Goal: Task Accomplishment & Management: Complete application form

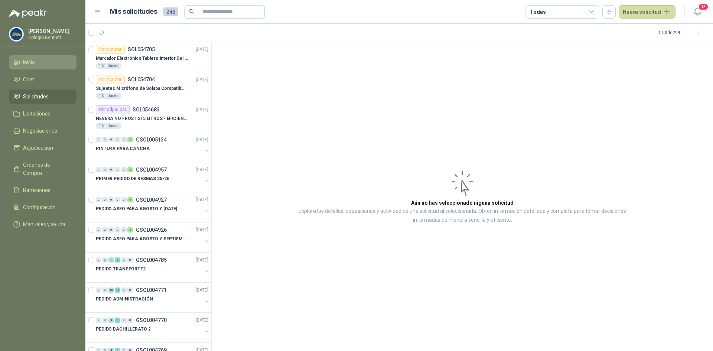
click at [28, 61] on span "Inicio" at bounding box center [29, 62] width 12 height 8
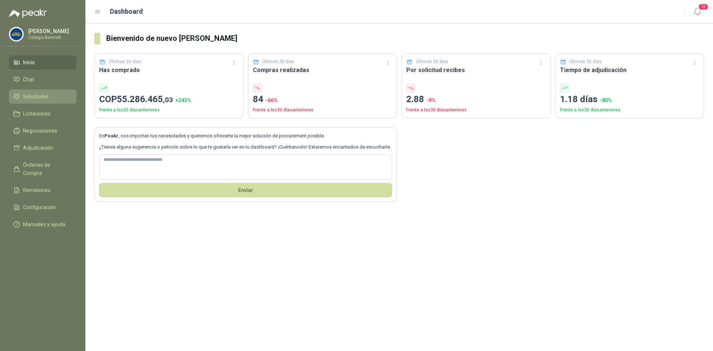
click at [35, 96] on span "Solicitudes" at bounding box center [36, 97] width 26 height 8
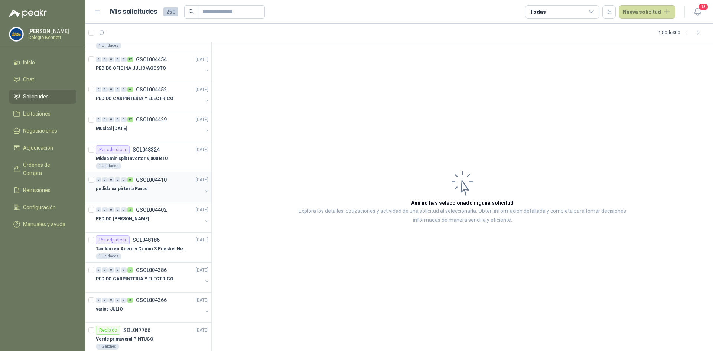
scroll to position [780, 0]
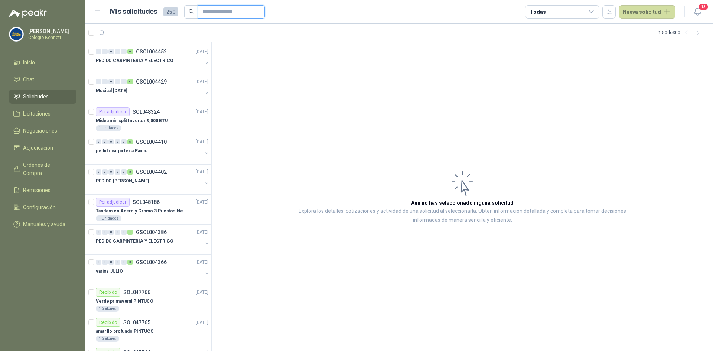
click at [228, 11] on input "text" at bounding box center [229, 12] width 52 height 13
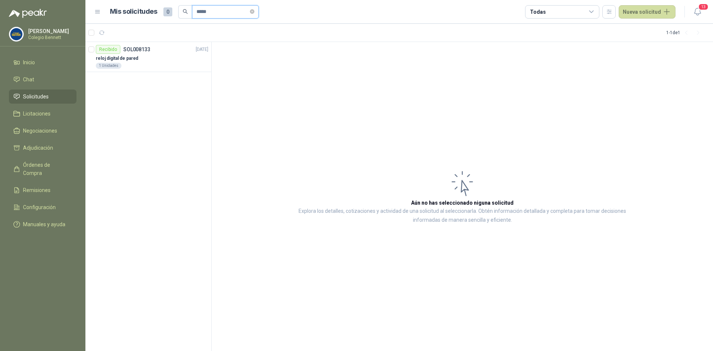
scroll to position [0, 0]
type input "*****"
click at [173, 55] on div "reloj digital de pared" at bounding box center [152, 58] width 113 height 9
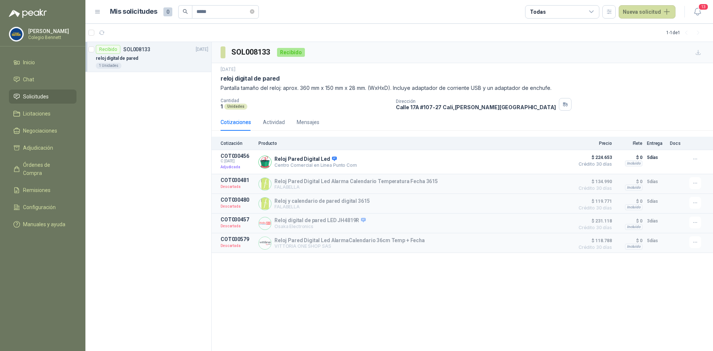
drag, startPoint x: 221, startPoint y: 79, endPoint x: 568, endPoint y: 90, distance: 346.9
click at [568, 90] on div "[DATE] reloj digital de pared Pantalla tamaño del reloj: aprox. 360 mm x 150 mm…" at bounding box center [463, 79] width 484 height 26
copy div "reloj digital de pared Pantalla tamaño del reloj: aprox. 360 mm x 150 mm x 28 m…"
click at [638, 9] on button "Nueva solicitud" at bounding box center [647, 11] width 57 height 13
click at [645, 30] on link "Solicitud" at bounding box center [656, 29] width 63 height 13
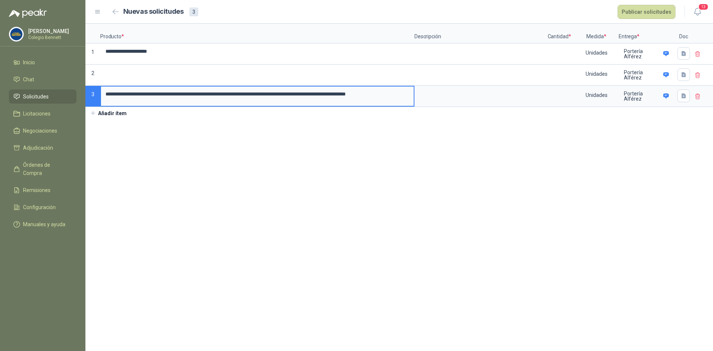
drag, startPoint x: 410, startPoint y: 93, endPoint x: 91, endPoint y: 85, distance: 319.3
click at [91, 85] on div "**********" at bounding box center [399, 65] width 628 height 83
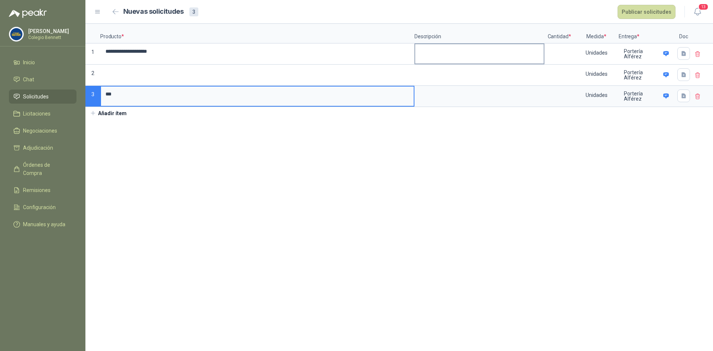
type input "***"
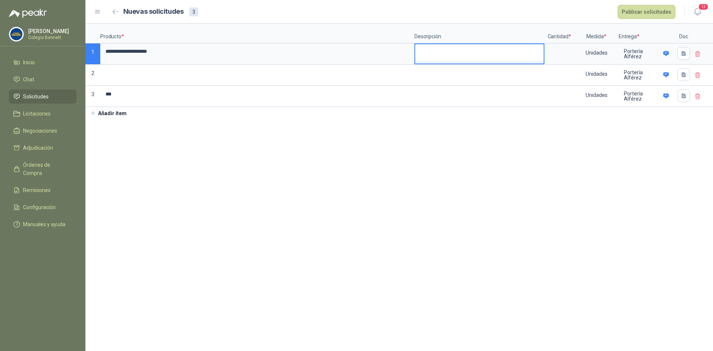
click at [453, 51] on textarea at bounding box center [479, 52] width 129 height 17
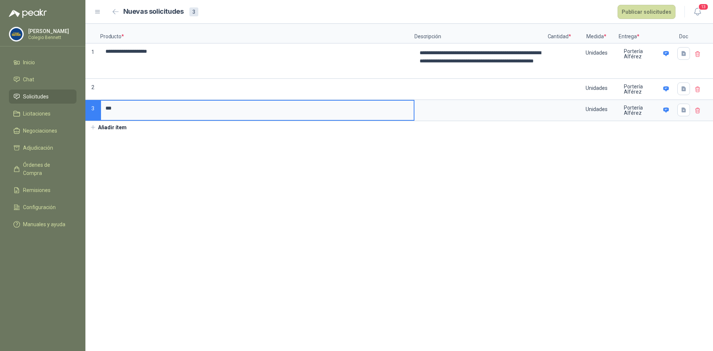
click at [121, 107] on input "***" at bounding box center [257, 108] width 313 height 15
type input "*"
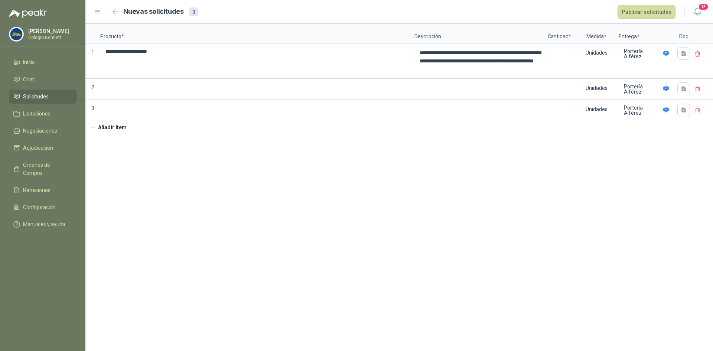
click at [698, 90] on icon at bounding box center [698, 89] width 7 height 7
click at [676, 84] on span "Eliminar" at bounding box center [673, 83] width 20 height 6
click at [700, 90] on icon at bounding box center [698, 89] width 7 height 7
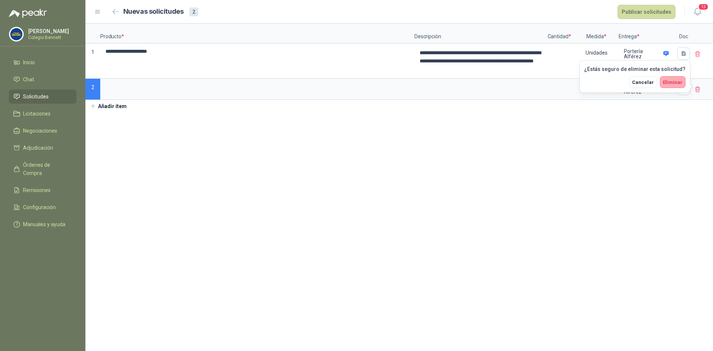
click at [678, 82] on span "Eliminar" at bounding box center [673, 83] width 20 height 6
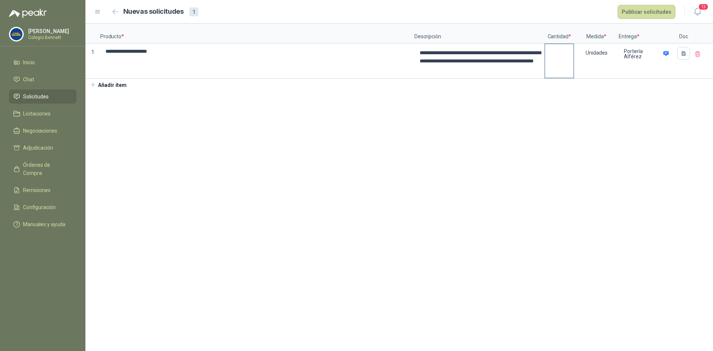
click at [566, 58] on input at bounding box center [559, 51] width 28 height 14
type input "*"
click at [644, 10] on button "Publicar solicitudes" at bounding box center [647, 12] width 58 height 14
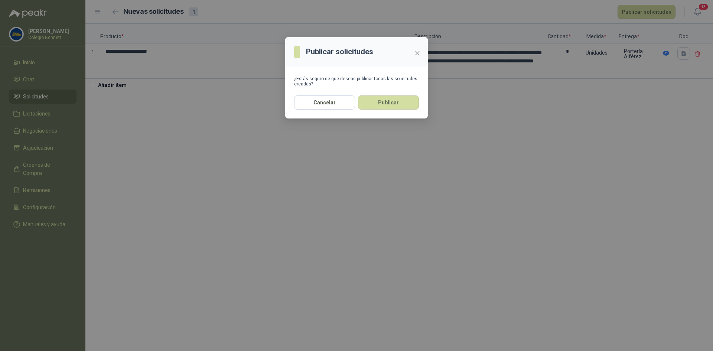
click at [390, 103] on button "Publicar" at bounding box center [388, 102] width 61 height 14
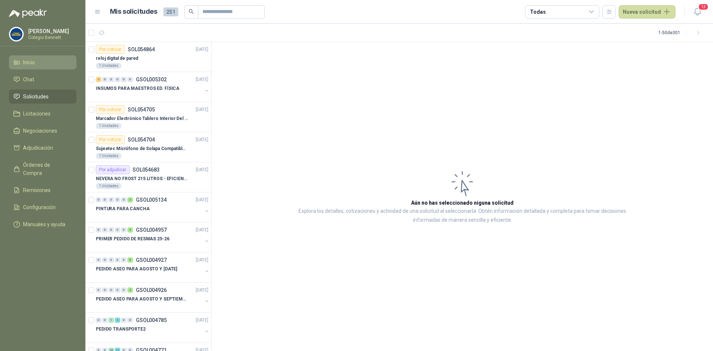
click at [27, 60] on span "Inicio" at bounding box center [29, 62] width 12 height 8
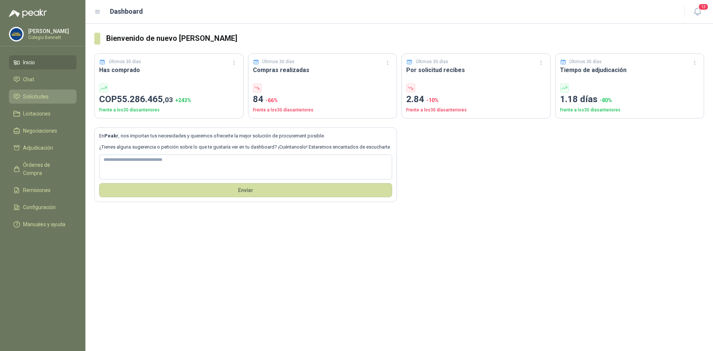
click at [29, 94] on span "Solicitudes" at bounding box center [36, 97] width 26 height 8
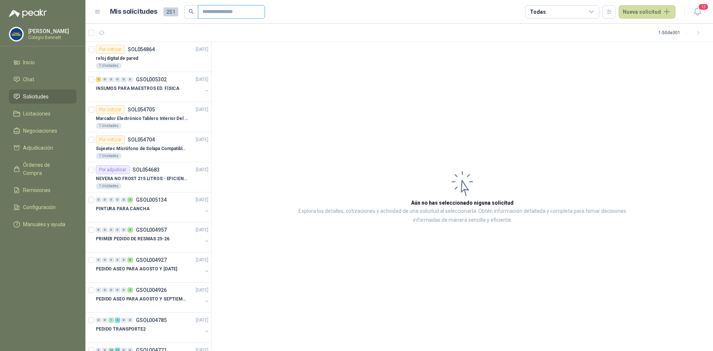
click at [214, 10] on input "text" at bounding box center [229, 12] width 52 height 13
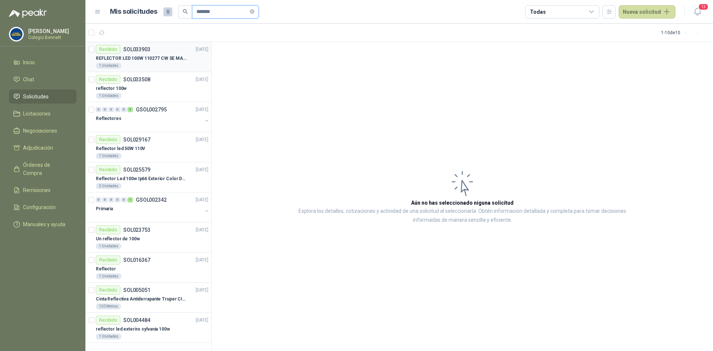
type input "*******"
click at [147, 56] on p "REFLECTOR LED 100W 110277 CW SE MARCA: PILA BY PHILIPS" at bounding box center [142, 58] width 93 height 7
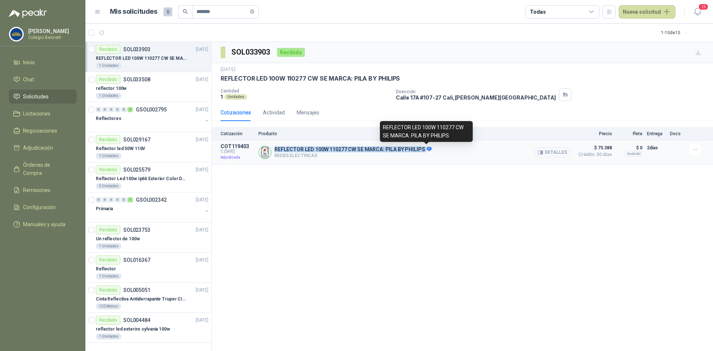
drag, startPoint x: 274, startPoint y: 148, endPoint x: 423, endPoint y: 150, distance: 149.0
click at [423, 150] on div "REFLECTOR LED 100W 110277 CW SE MARCA: PILA BY PHILIPS REDES ELECTRICAS Detalles" at bounding box center [415, 152] width 312 height 18
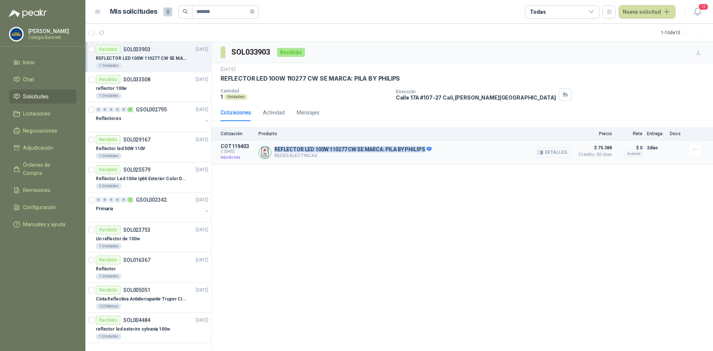
copy p "REFLECTOR LED 100W 110277 CW SE MARCA: PILA BY PHILIPS"
click at [642, 12] on button "Nueva solicitud" at bounding box center [647, 11] width 57 height 13
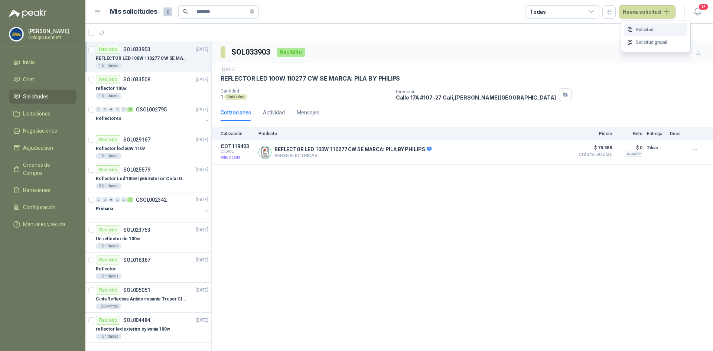
click at [652, 27] on link "Solicitud" at bounding box center [656, 29] width 63 height 13
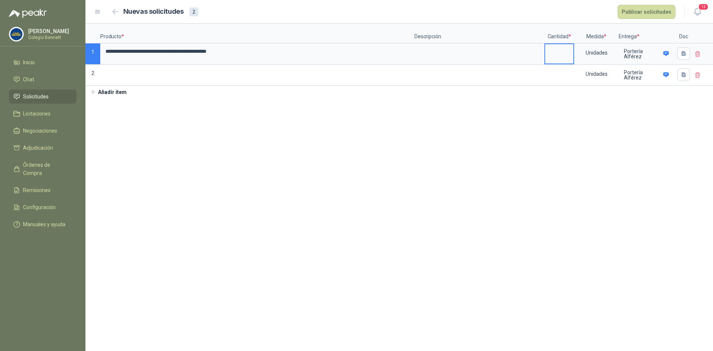
click at [564, 48] on input at bounding box center [559, 51] width 28 height 14
type input "*"
click at [653, 11] on button "Publicar solicitudes" at bounding box center [647, 12] width 58 height 14
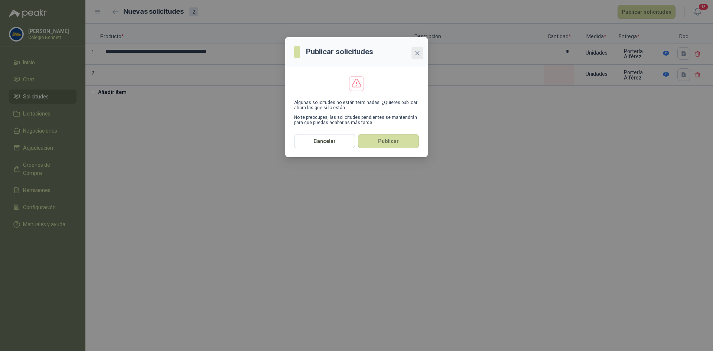
click at [417, 52] on icon "close" at bounding box center [417, 53] width 4 height 4
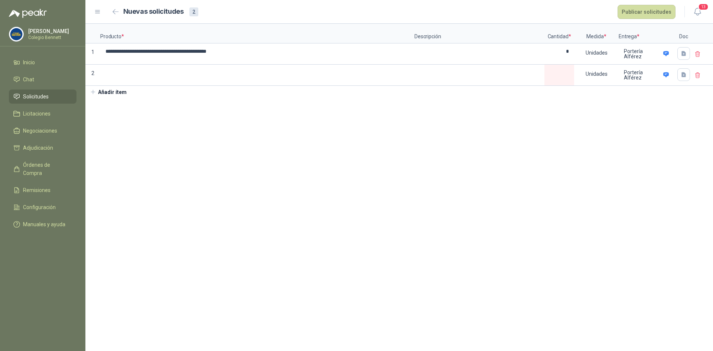
click at [697, 73] on icon at bounding box center [698, 75] width 7 height 7
click at [673, 68] on span "Eliminar" at bounding box center [673, 68] width 20 height 6
click at [646, 10] on button "Publicar solicitudes" at bounding box center [647, 12] width 58 height 14
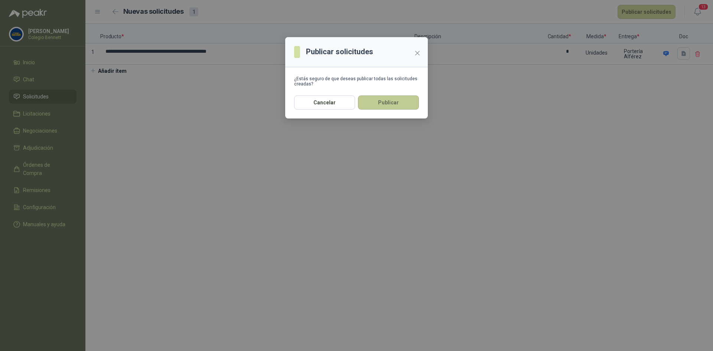
click at [395, 101] on button "Publicar" at bounding box center [388, 102] width 61 height 14
